Goal: Information Seeking & Learning: Learn about a topic

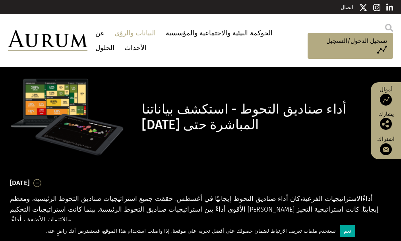
click at [275, 142] on section "أداء صناديق التحوط - استكشف بياناتنا المباشرة حتى [DATE]" at bounding box center [200, 122] width 401 height 110
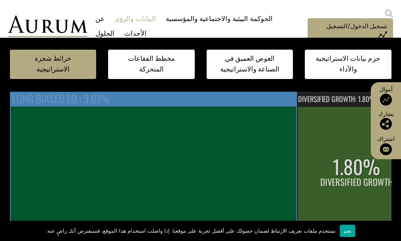
scroll to position [199, 0]
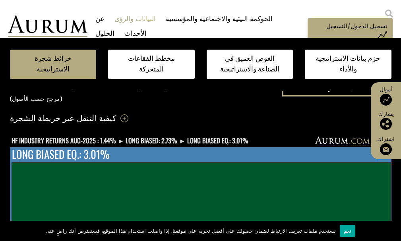
click at [241, 193] on td "FUNDS" at bounding box center [243, 202] width 88 height 18
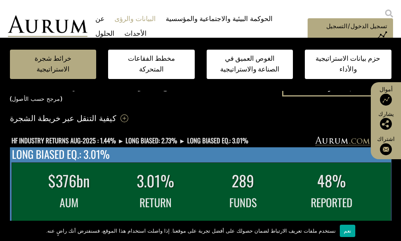
click at [162, 168] on td "3.01%" at bounding box center [155, 180] width 86 height 25
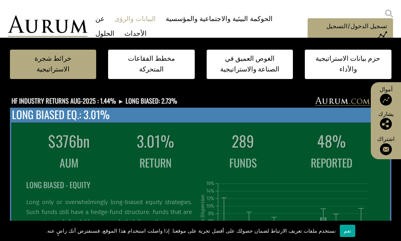
scroll to position [278, 0]
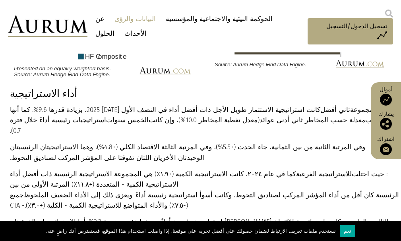
scroll to position [1550, 0]
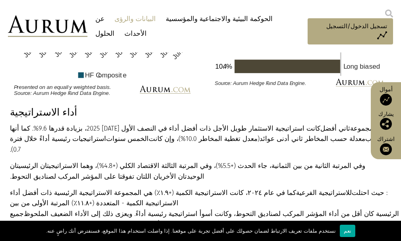
click at [384, 101] on img at bounding box center [386, 100] width 12 height 12
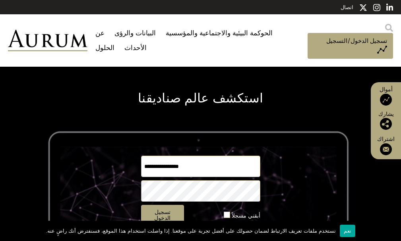
click at [134, 34] on font "البيانات والرؤى" at bounding box center [134, 33] width 41 height 8
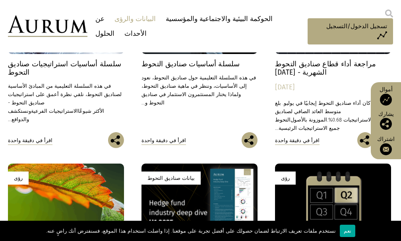
scroll to position [397, 0]
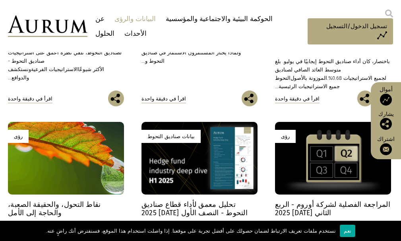
click at [313, 155] on div "رؤى" at bounding box center [333, 158] width 116 height 73
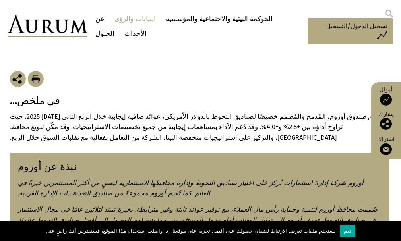
scroll to position [119, 0]
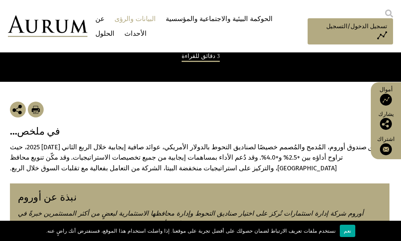
click at [134, 20] on font "البيانات والرؤى" at bounding box center [134, 19] width 41 height 8
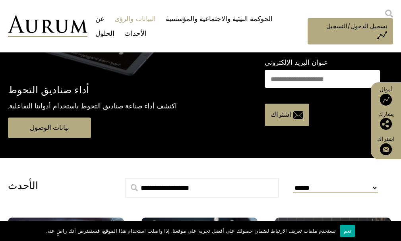
scroll to position [278, 0]
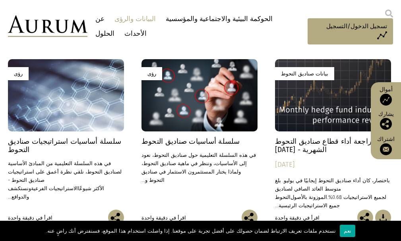
click at [349, 97] on div "بيانات صناديق التحوط" at bounding box center [333, 95] width 116 height 73
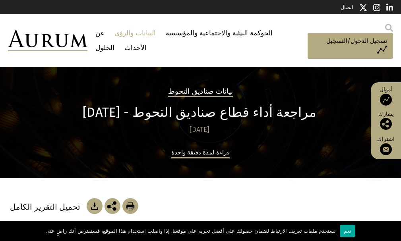
click at [208, 126] on font "[DATE]" at bounding box center [200, 130] width 20 height 8
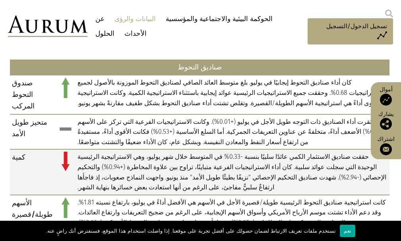
scroll to position [238, 0]
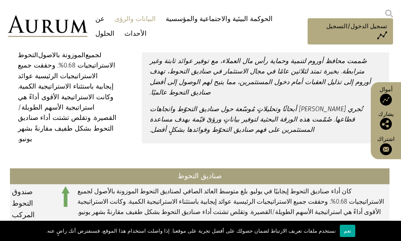
click at [149, 184] on td "كان أداء صناديق التحوط إيجابيًا في يوليو. بلغ متوسط ​​العائد الصافي لصناديق الت…" at bounding box center [232, 203] width 314 height 39
click at [153, 188] on font "كان أداء صناديق التحوط إيجابيًا في يوليو. بلغ متوسط ​​العائد الصافي لصناديق الت…" at bounding box center [230, 202] width 306 height 28
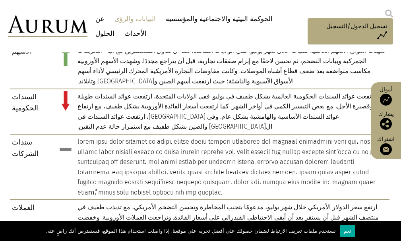
scroll to position [715, 0]
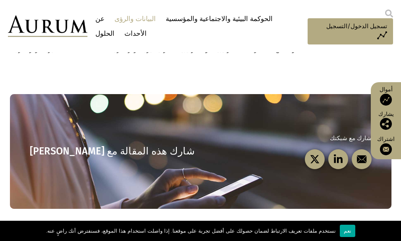
scroll to position [1033, 0]
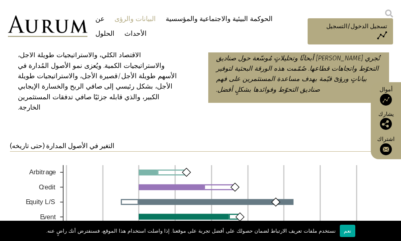
scroll to position [636, 0]
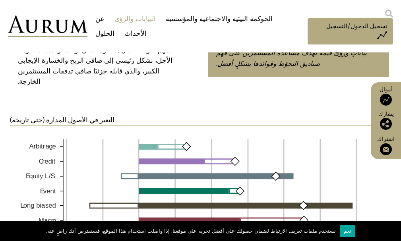
click at [185, 177] on img at bounding box center [199, 218] width 379 height 173
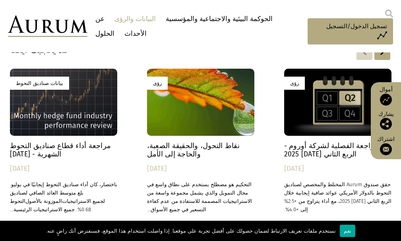
scroll to position [2353, 0]
